Goal: Task Accomplishment & Management: Manage account settings

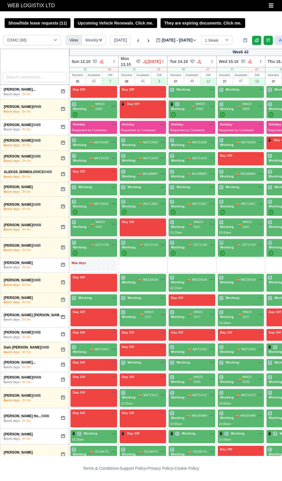
select select "1"
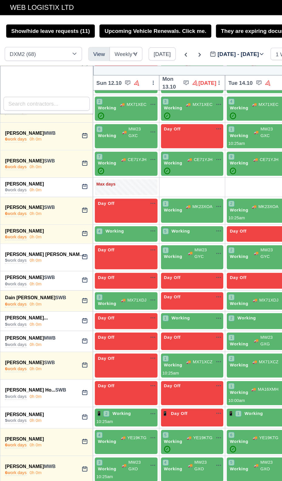
scroll to position [123, 0]
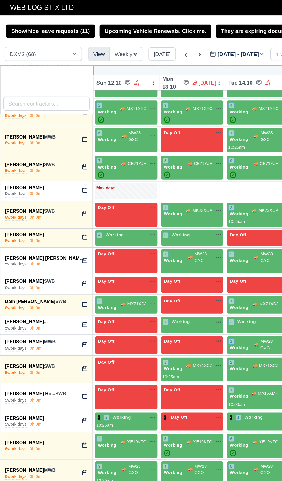
click at [41, 208] on div "Dabala Bekele Gonfa SWB" at bounding box center [34, 209] width 60 height 5
click at [33, 207] on link "Dabala Bekele Gonfa" at bounding box center [18, 209] width 29 height 4
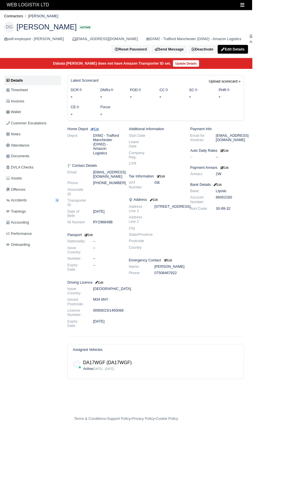
click at [108, 144] on small "Edit" at bounding box center [106, 144] width 10 height 3
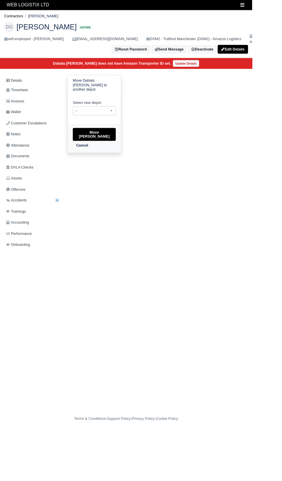
click at [125, 123] on b at bounding box center [125, 123] width 2 height 1
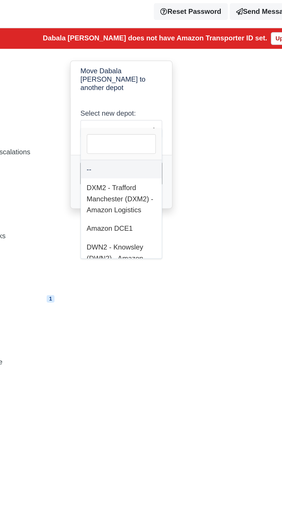
select select "3"
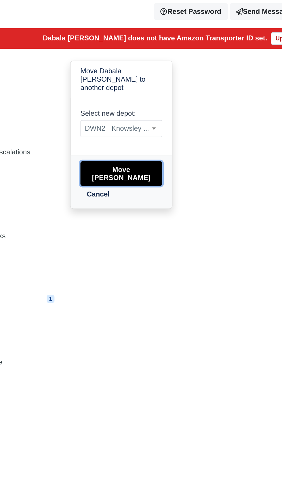
click at [114, 143] on button "Move Dabala Bekele Gonfa" at bounding box center [106, 150] width 48 height 14
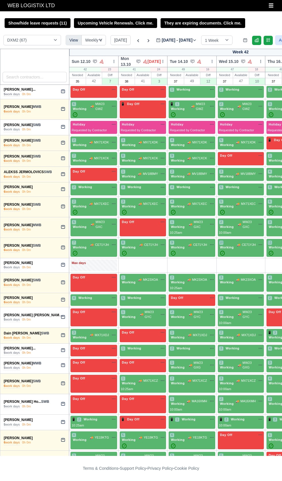
select select "1"
